Goal: Find specific page/section: Find specific page/section

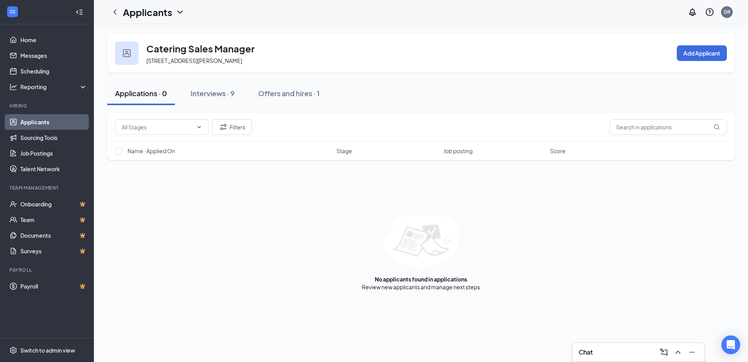
click at [460, 153] on span "Job posting" at bounding box center [457, 151] width 29 height 8
click at [37, 147] on link "Job Postings" at bounding box center [53, 153] width 67 height 16
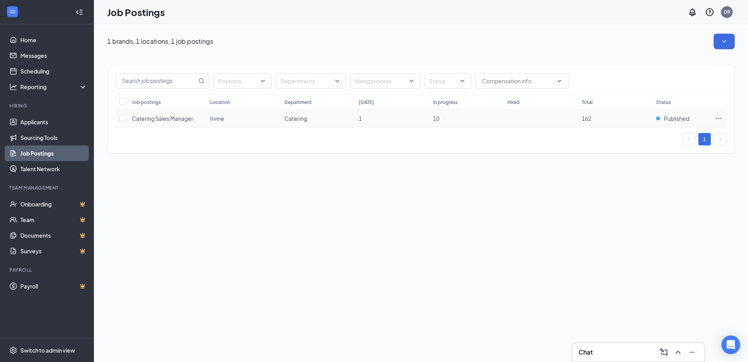
click at [150, 117] on span "Catering Sales Manager" at bounding box center [162, 118] width 61 height 7
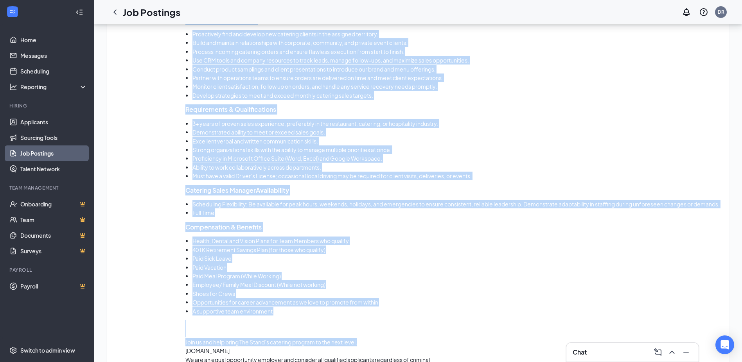
scroll to position [642, 0]
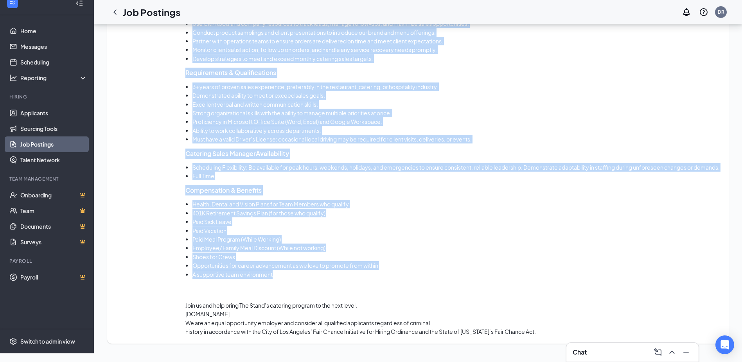
drag, startPoint x: 187, startPoint y: 73, endPoint x: 454, endPoint y: 285, distance: 341.2
click at [454, 285] on div "Catering Sales Manager Location: OC Corp Office located in [GEOGRAPHIC_DATA], […" at bounding box center [452, 71] width 535 height 529
copy div "Lor Ipsum do s amet-consect, adipis-elits doe temporin utlaboreet dolor magn 41…"
